Goal: Task Accomplishment & Management: Use online tool/utility

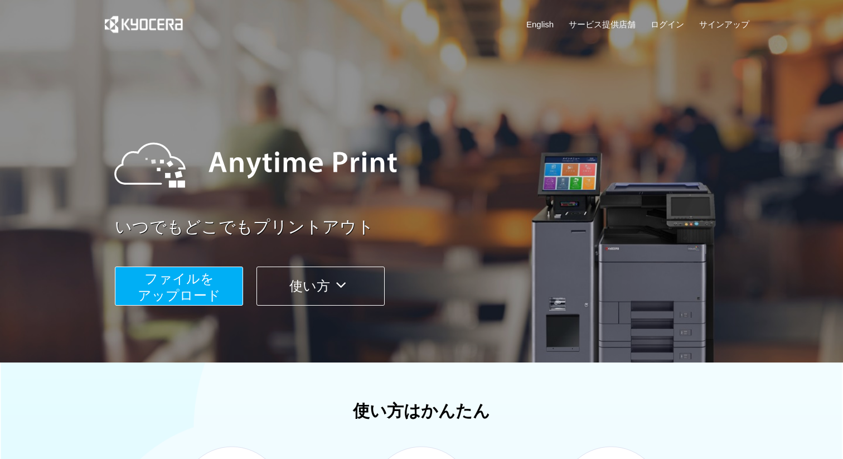
click at [156, 305] on button "ファイルを ​​アップロード" at bounding box center [179, 286] width 128 height 39
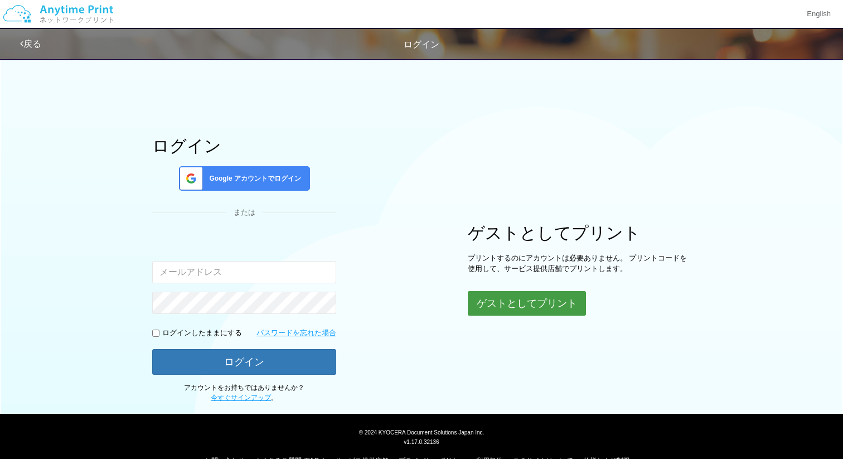
click at [501, 310] on button "ゲストとしてプリント" at bounding box center [527, 303] width 118 height 25
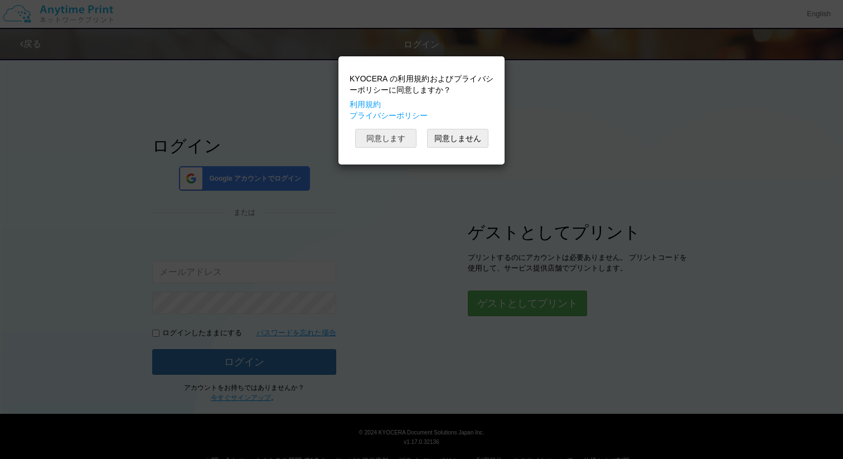
click at [404, 139] on button "同意します" at bounding box center [385, 138] width 61 height 19
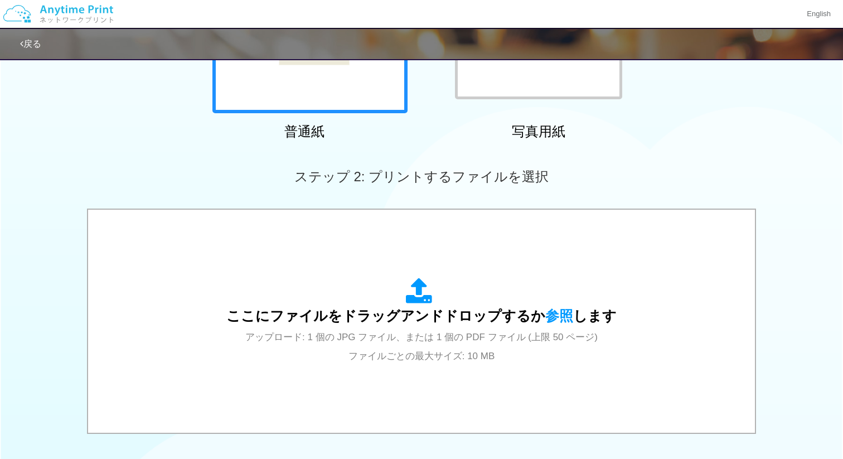
scroll to position [216, 0]
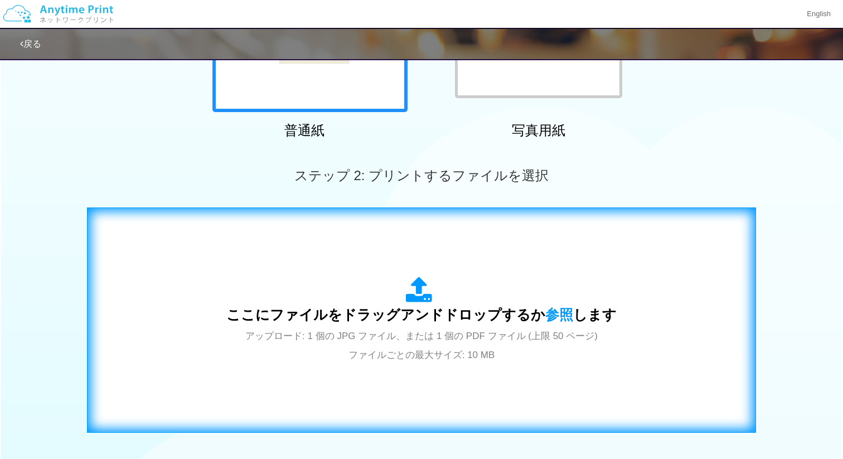
click at [548, 299] on div "ここにファイルをドラッグアンドドロップするか 参照 します アップロード: 1 個の JPG ファイル、または 1 個の PDF ファイル (上限 50 ペー…" at bounding box center [421, 320] width 390 height 87
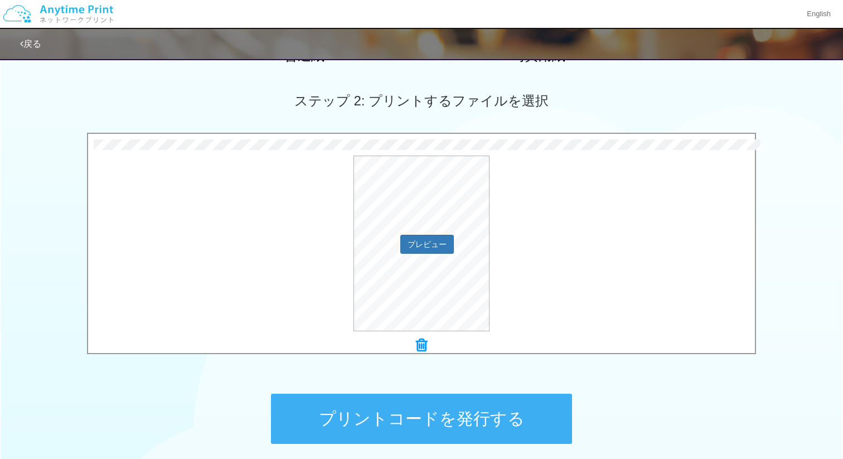
scroll to position [389, 0]
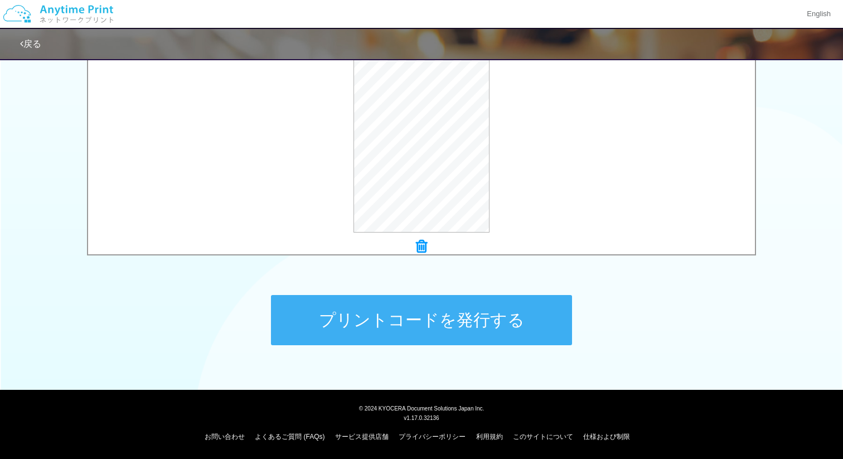
click at [347, 319] on button "プリントコードを発行する" at bounding box center [421, 320] width 301 height 50
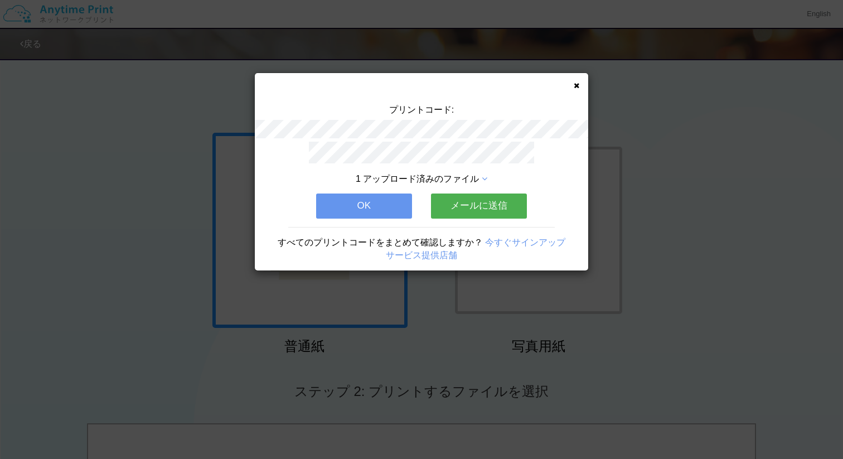
click at [369, 207] on button "OK" at bounding box center [364, 206] width 96 height 25
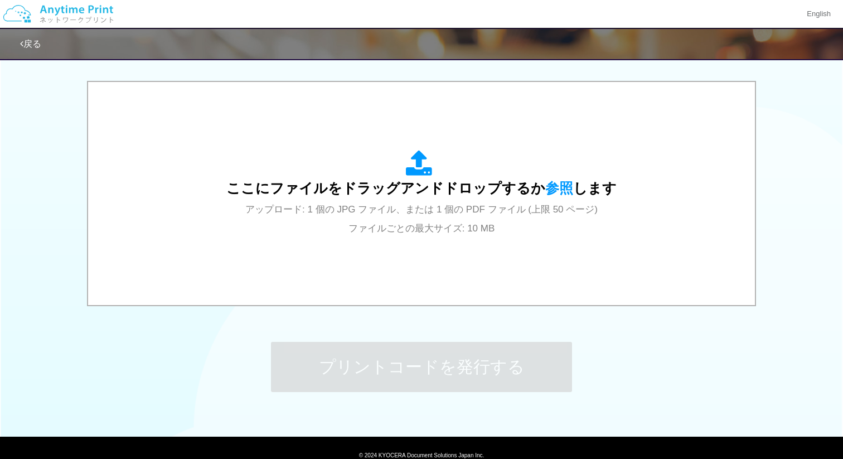
scroll to position [355, 0]
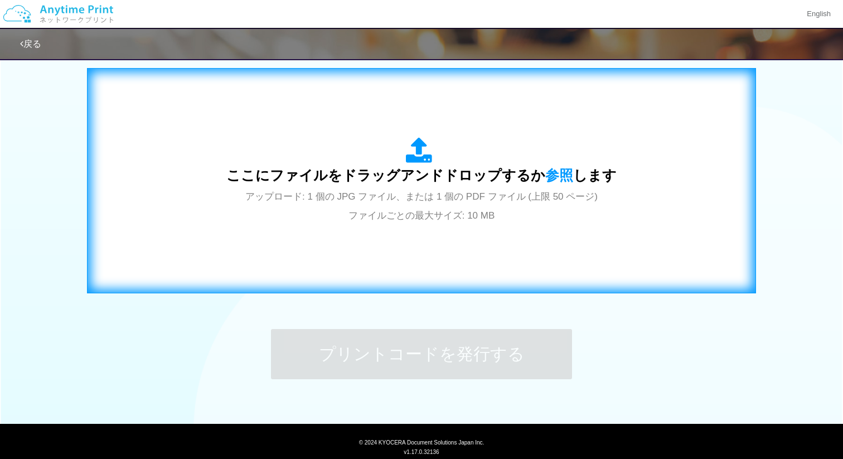
click at [550, 162] on div "ここにファイルをドラッグアンドドロップするか 参照 します アップロード: 1 個の JPG ファイル、または 1 個の PDF ファイル (上限 50 ペー…" at bounding box center [421, 180] width 390 height 87
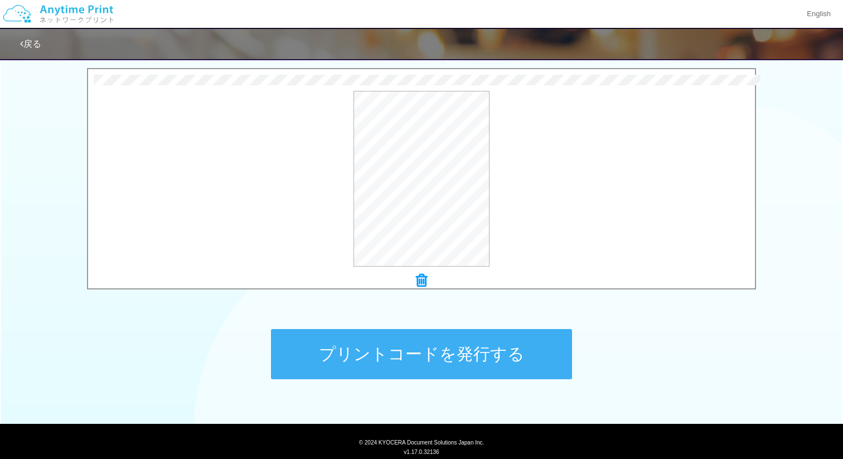
click at [408, 363] on button "プリントコードを発行する" at bounding box center [421, 354] width 301 height 50
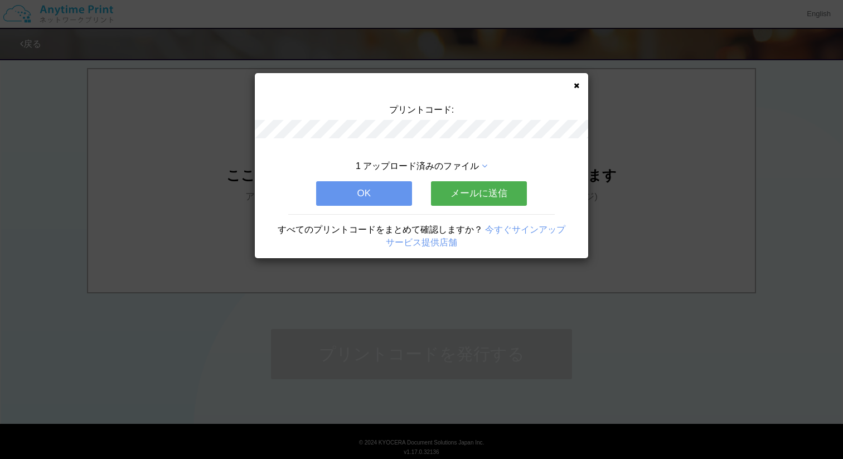
scroll to position [0, 0]
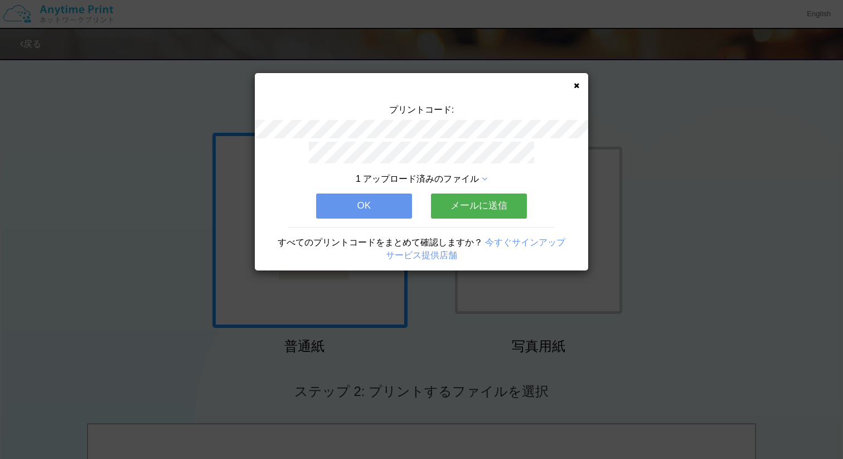
click at [574, 89] on div "プリントコード: 1 アップロード済みのファイル OK メールに送信 すべてのプリントコードをまとめて確認しますか？ 今すぐサインアップ サービス提供店舗" at bounding box center [422, 171] width 334 height 197
click at [576, 83] on icon at bounding box center [577, 85] width 6 height 7
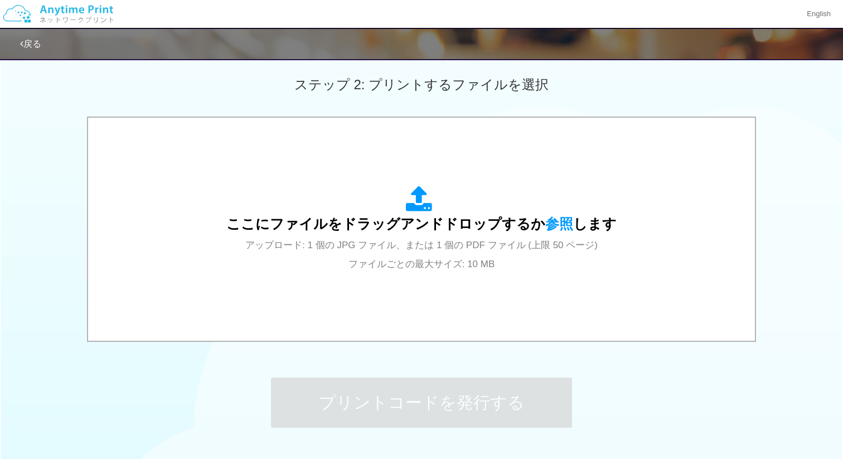
scroll to position [322, 0]
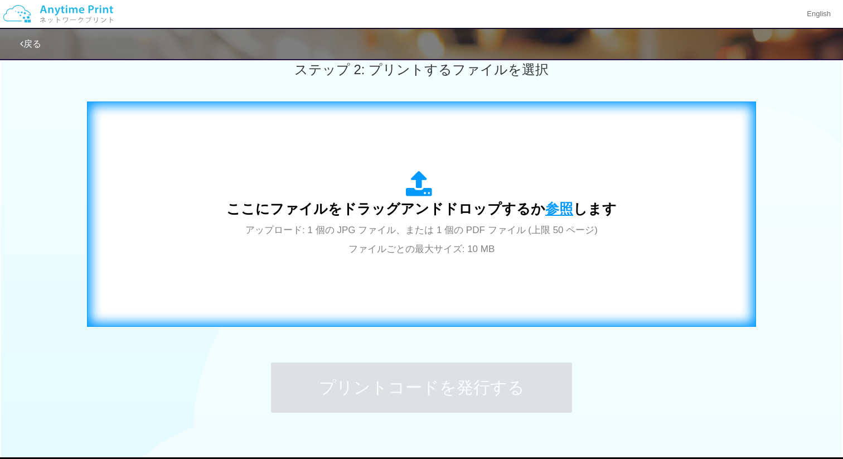
click at [549, 212] on span "参照" at bounding box center [559, 209] width 28 height 16
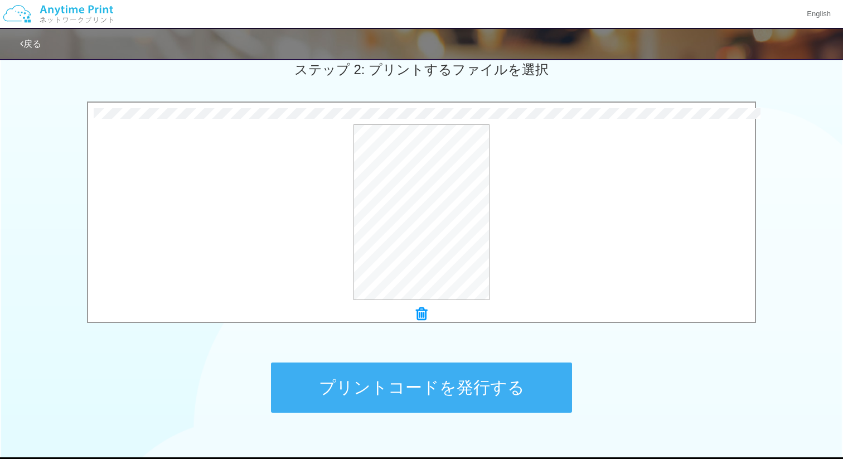
click at [517, 393] on button "プリントコードを発行する" at bounding box center [421, 388] width 301 height 50
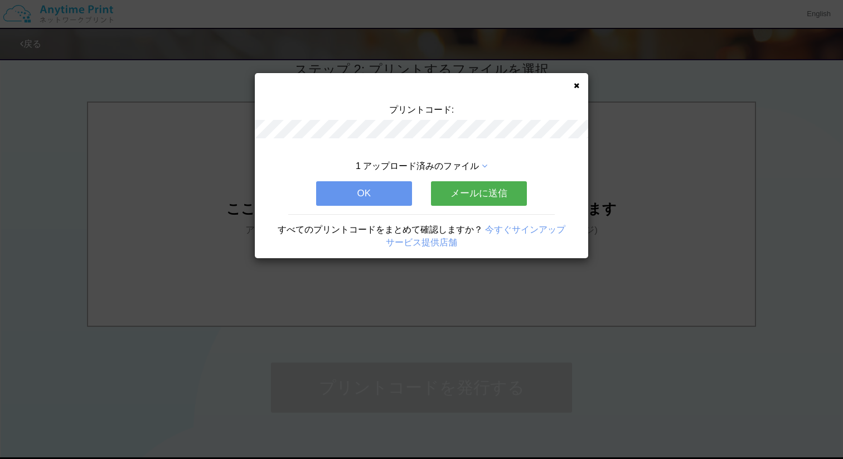
scroll to position [0, 0]
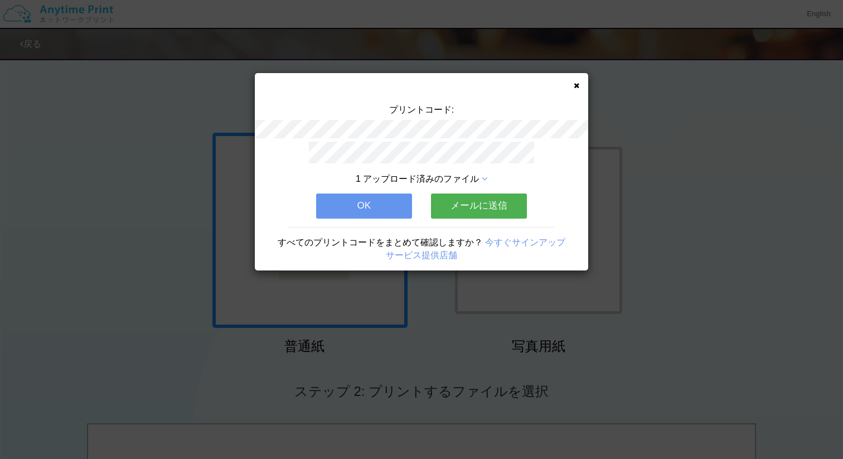
click at [366, 209] on button "OK" at bounding box center [364, 206] width 96 height 25
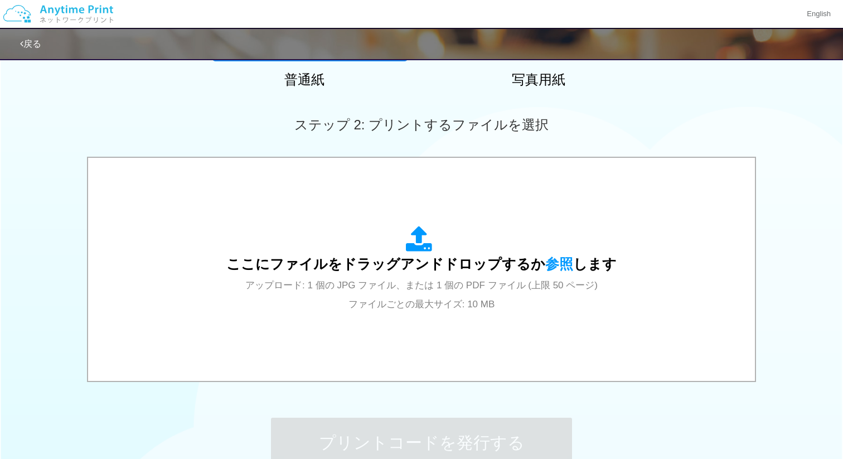
scroll to position [274, 0]
